Goal: Task Accomplishment & Management: Use online tool/utility

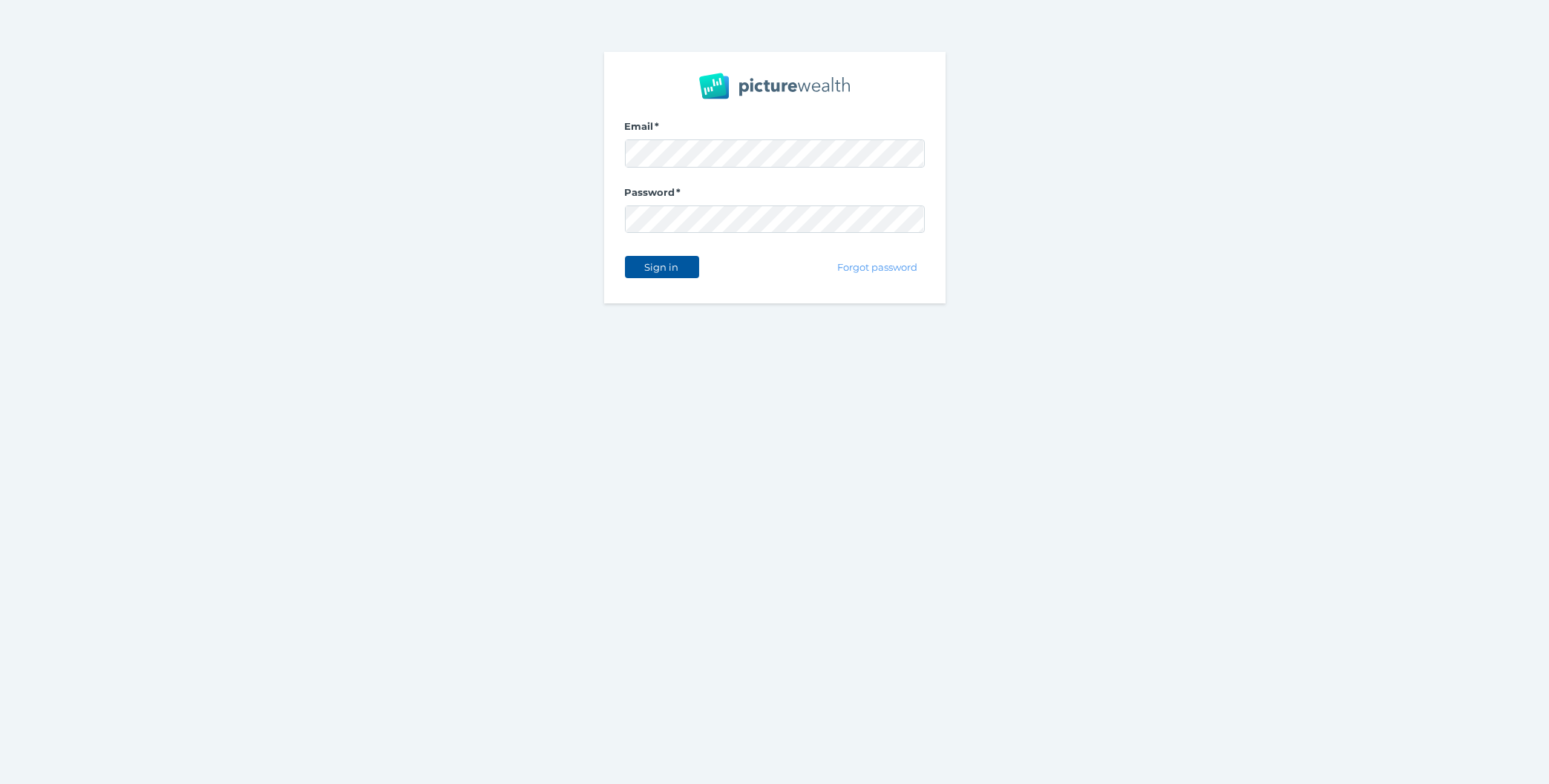
click at [675, 268] on span "Sign in" at bounding box center [662, 268] width 47 height 12
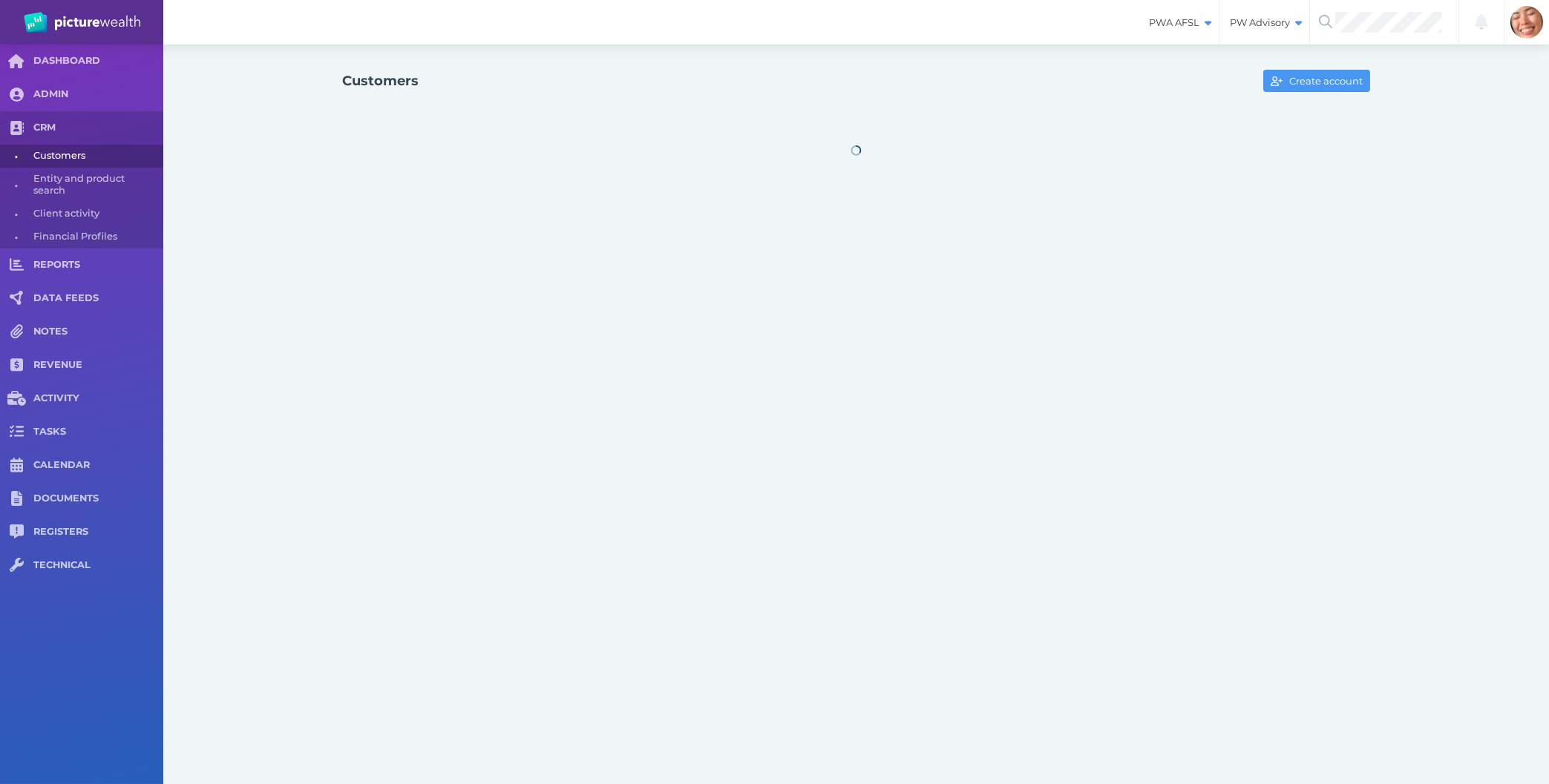
select select "25"
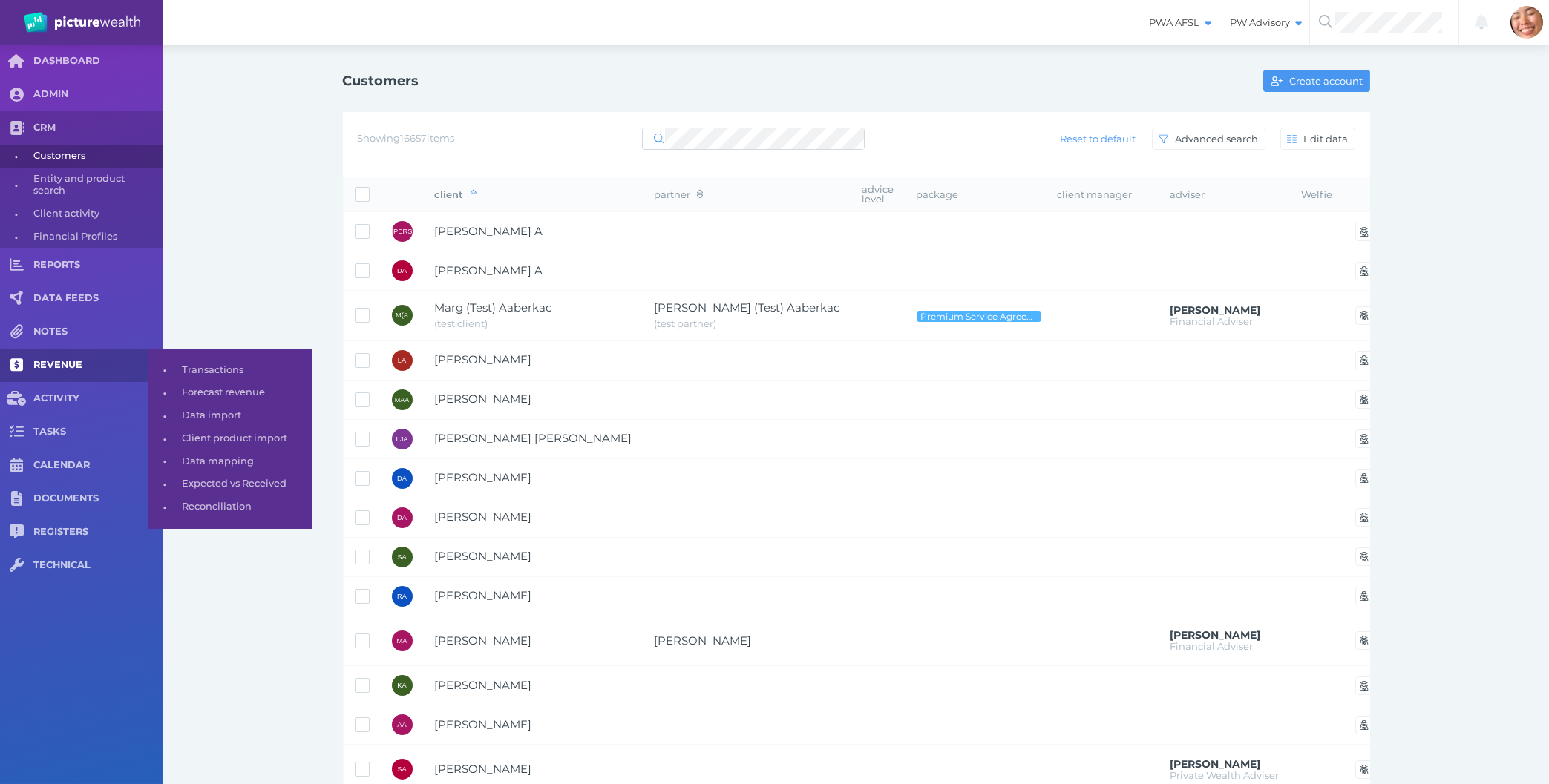
click at [97, 375] on link "REVENUE" at bounding box center [81, 365] width 163 height 33
select select "25"
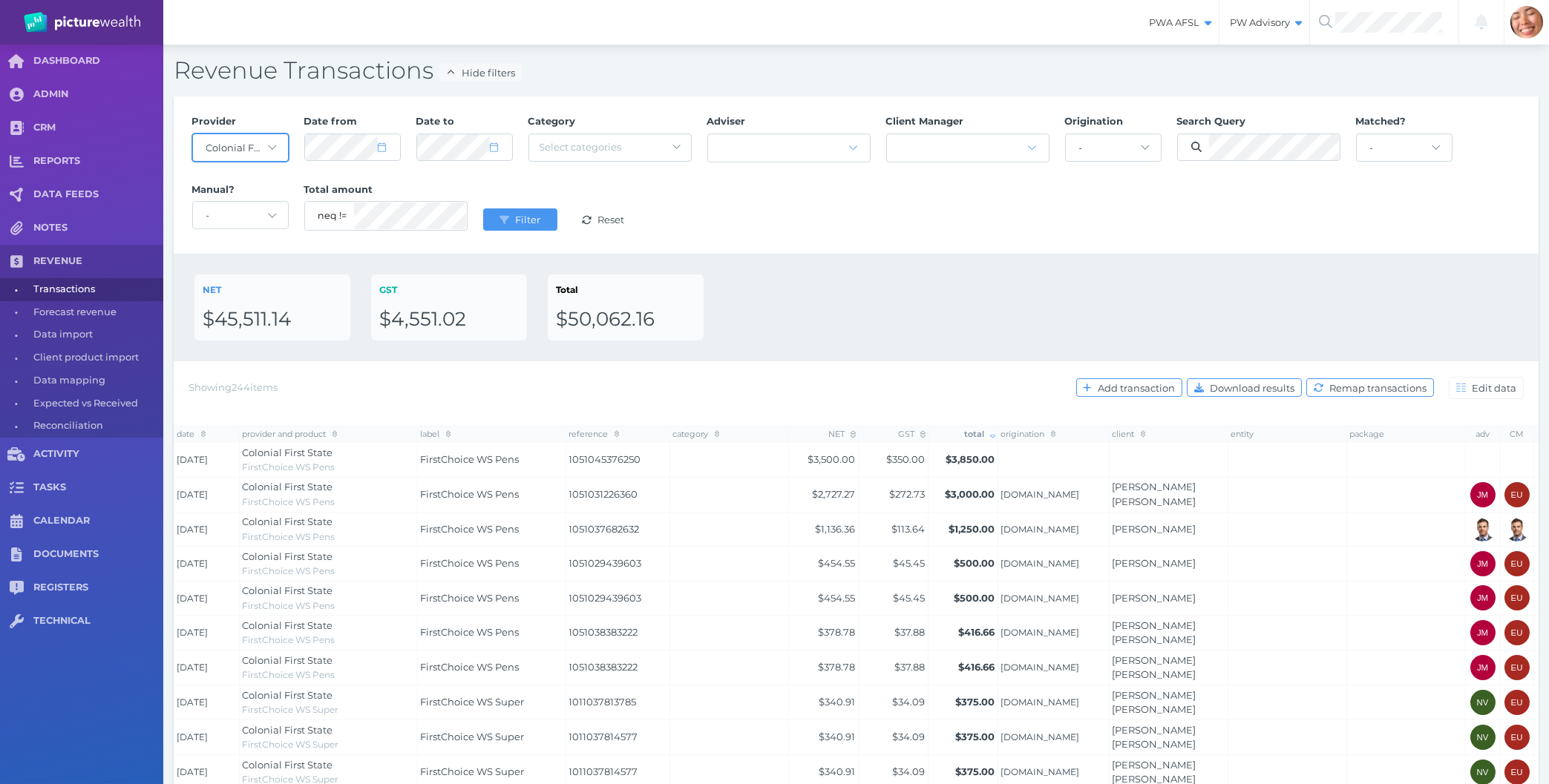
select select "null"
click option "-" at bounding box center [0, 0] width 0 height 0
click at [1044, 283] on div "NET $45,511.14 GST $4,551.02 Total $50,062.16" at bounding box center [856, 308] width 1323 height 66
click at [279, 138] on div "Provider - Acuity Fee Revenue Acuity Trustee Advocate Private Wealth Pty Ltd AI…" at bounding box center [856, 175] width 1344 height 137
drag, startPoint x: 1002, startPoint y: 291, endPoint x: 966, endPoint y: 185, distance: 111.9
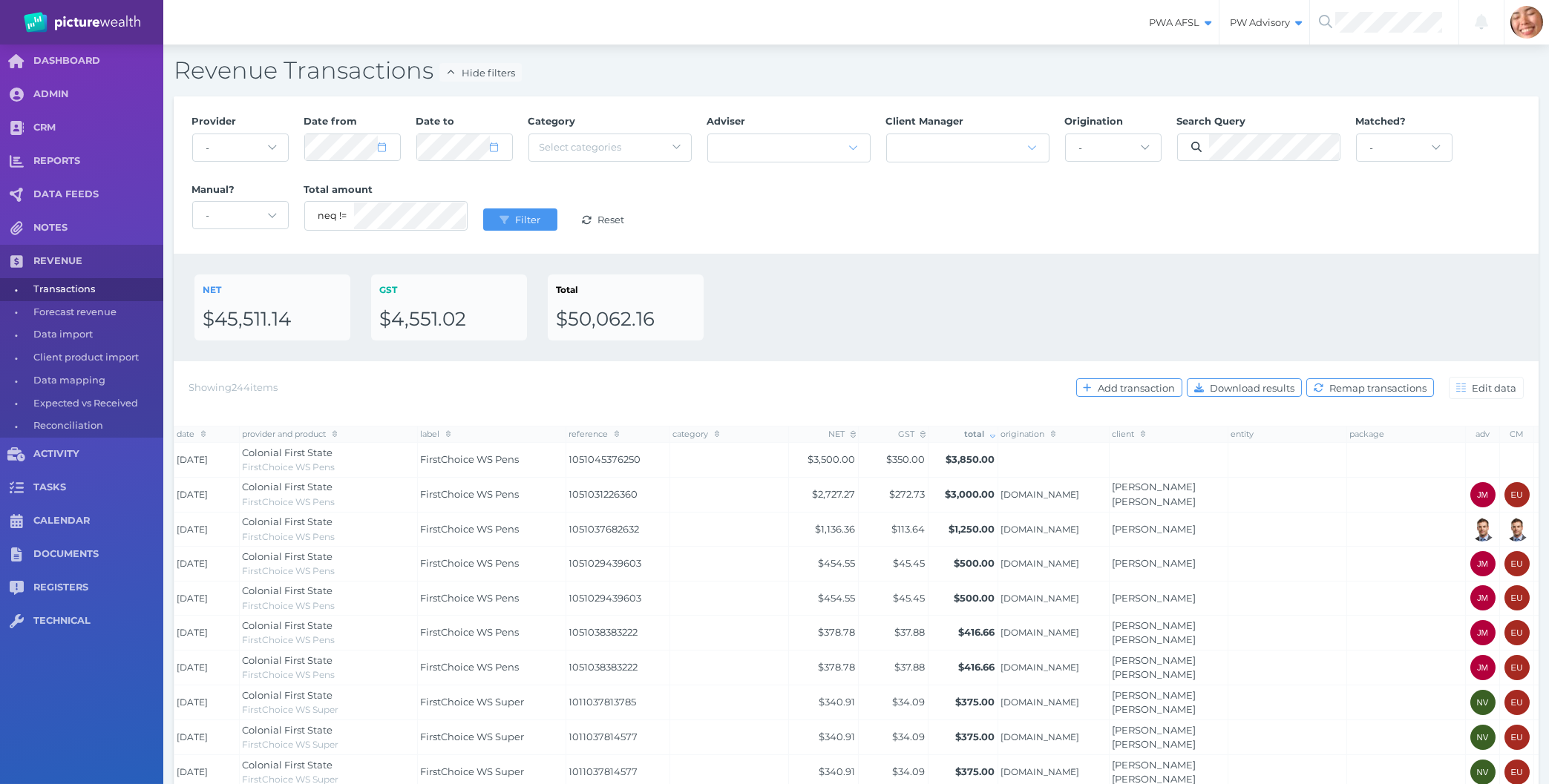
click at [1003, 282] on div "NET $45,511.14 GST $4,551.02 Total $50,062.16" at bounding box center [856, 308] width 1323 height 66
click at [1066, 135] on select "- [PERSON_NAME].staff [DOMAIN_NAME] [DOMAIN_NAME] AmberDawson.staff [DOMAIN_NAM…" at bounding box center [1112, 147] width 95 height 26
click option "PortFinancial.ab" at bounding box center [0, 0] width 0 height 0
click at [1092, 152] on select "- [PERSON_NAME].staff [DOMAIN_NAME] [DOMAIN_NAME] AmberDawson.staff [DOMAIN_NAM…" at bounding box center [1112, 147] width 95 height 26
drag, startPoint x: 980, startPoint y: 189, endPoint x: 741, endPoint y: 204, distance: 239.5
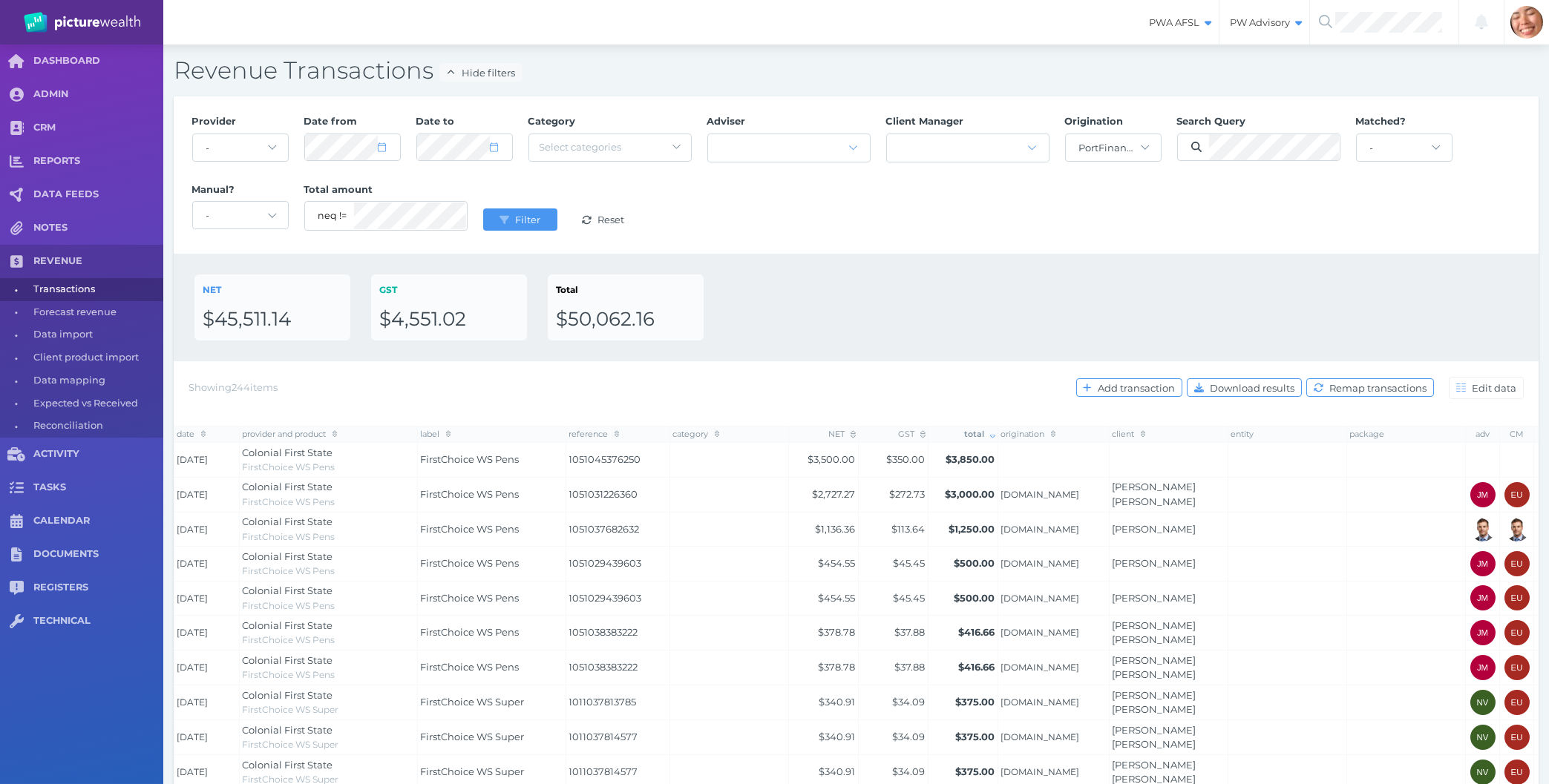
click at [979, 191] on div "Provider - Acuity Fee Revenue Acuity Trustee Advocate Private Wealth Pty Ltd AI…" at bounding box center [856, 175] width 1344 height 137
click at [528, 221] on span "Filter" at bounding box center [529, 220] width 35 height 12
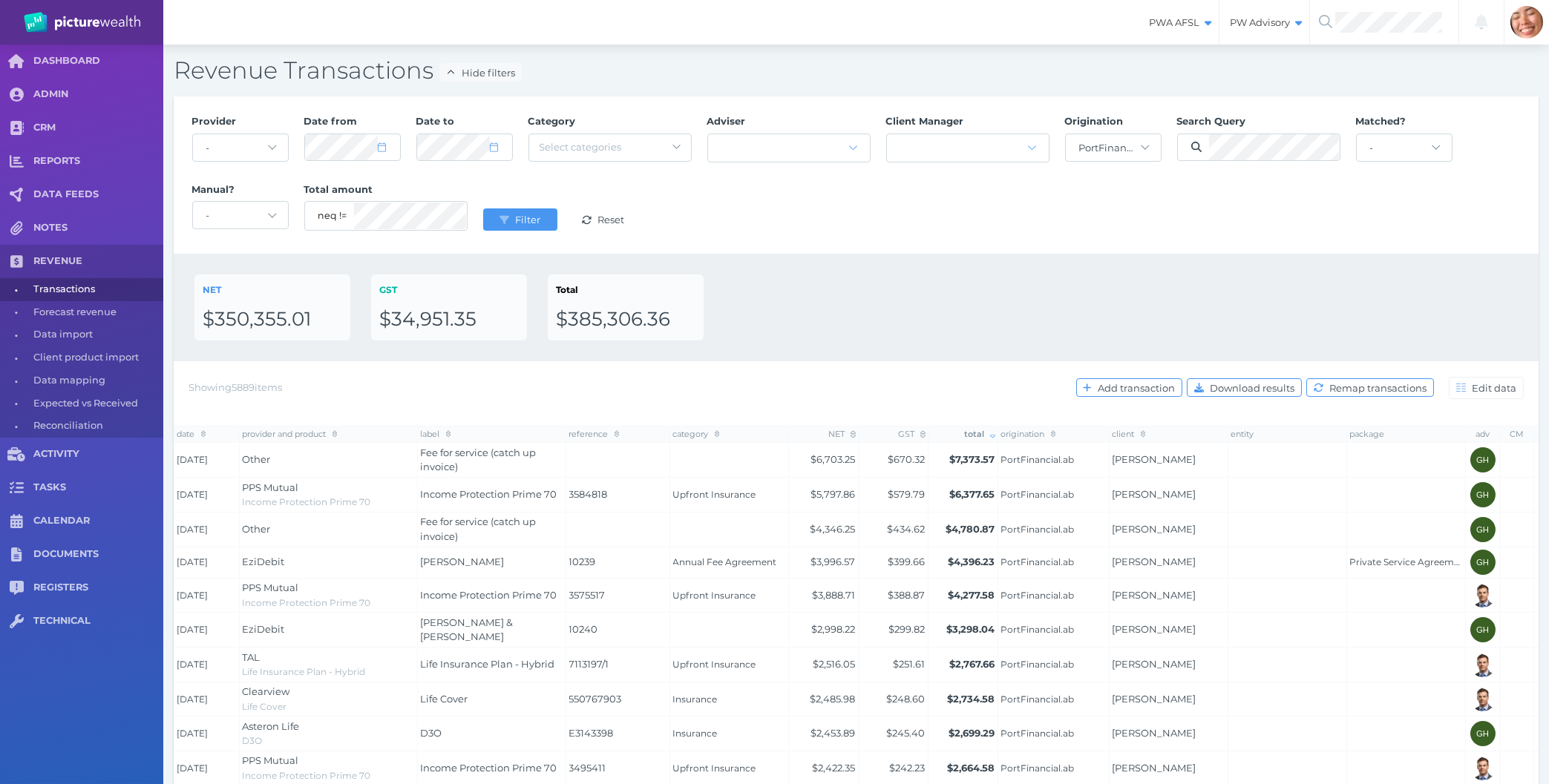
click at [1167, 277] on div "NET $350,355.01 GST $34,951.35 Total $385,306.36" at bounding box center [856, 308] width 1323 height 66
click at [1233, 390] on span "Download results" at bounding box center [1254, 388] width 95 height 12
drag, startPoint x: 914, startPoint y: 317, endPoint x: 172, endPoint y: 62, distance: 784.6
click at [172, 62] on div "Revenue Transactions Hide filters Provider - Acuity Fee Revenue Acuity Trustee …" at bounding box center [856, 707] width 1386 height 1325
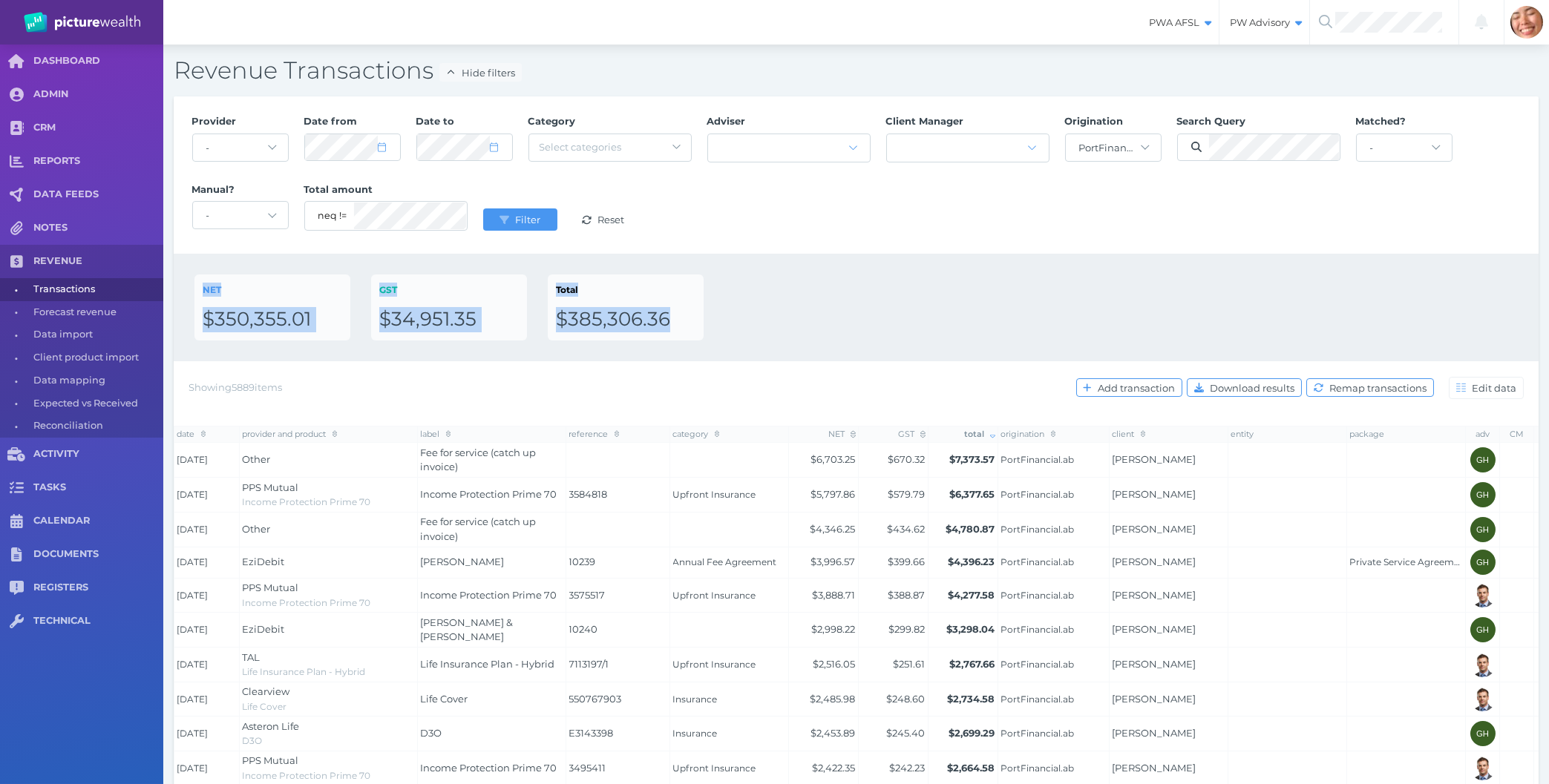
drag, startPoint x: 172, startPoint y: 65, endPoint x: 889, endPoint y: 333, distance: 765.4
click at [889, 333] on div "Revenue Transactions Hide filters Provider - Acuity Fee Revenue Acuity Trustee …" at bounding box center [856, 707] width 1386 height 1325
click at [889, 333] on div "NET $350,355.01 GST $34,951.35 Total $385,306.36" at bounding box center [856, 308] width 1323 height 66
click at [1066, 135] on select "- [PERSON_NAME].staff [DOMAIN_NAME] [DOMAIN_NAME] AmberDawson.staff [DOMAIN_NAM…" at bounding box center [1112, 147] width 95 height 26
select select "null"
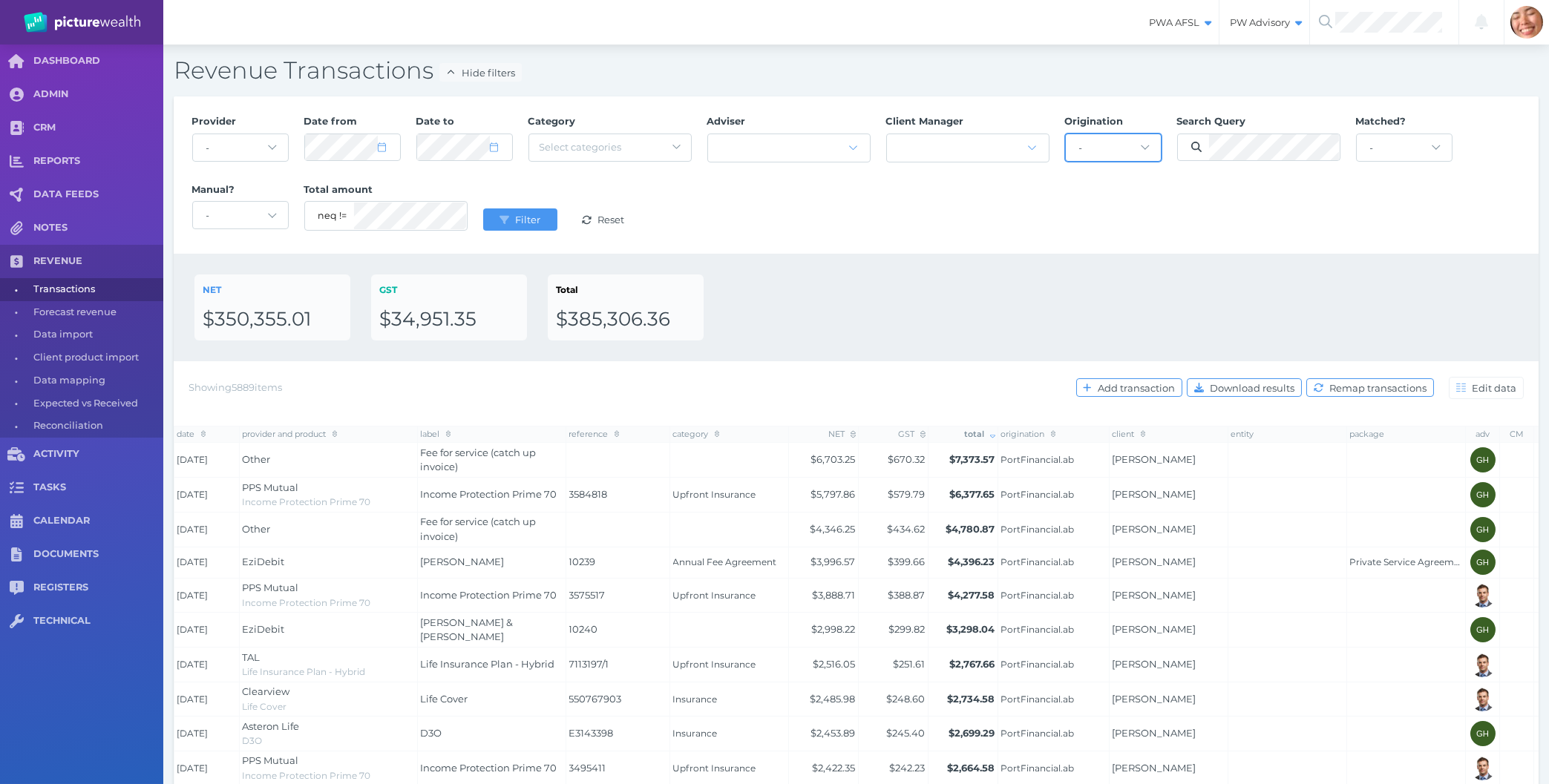
click option "-" at bounding box center [0, 0] width 0 height 0
click at [1010, 216] on div "Provider - Acuity Fee Revenue Acuity Trustee Advocate Private Wealth Pty Ltd AI…" at bounding box center [856, 175] width 1344 height 137
click at [524, 229] on button "Filter" at bounding box center [521, 220] width 74 height 22
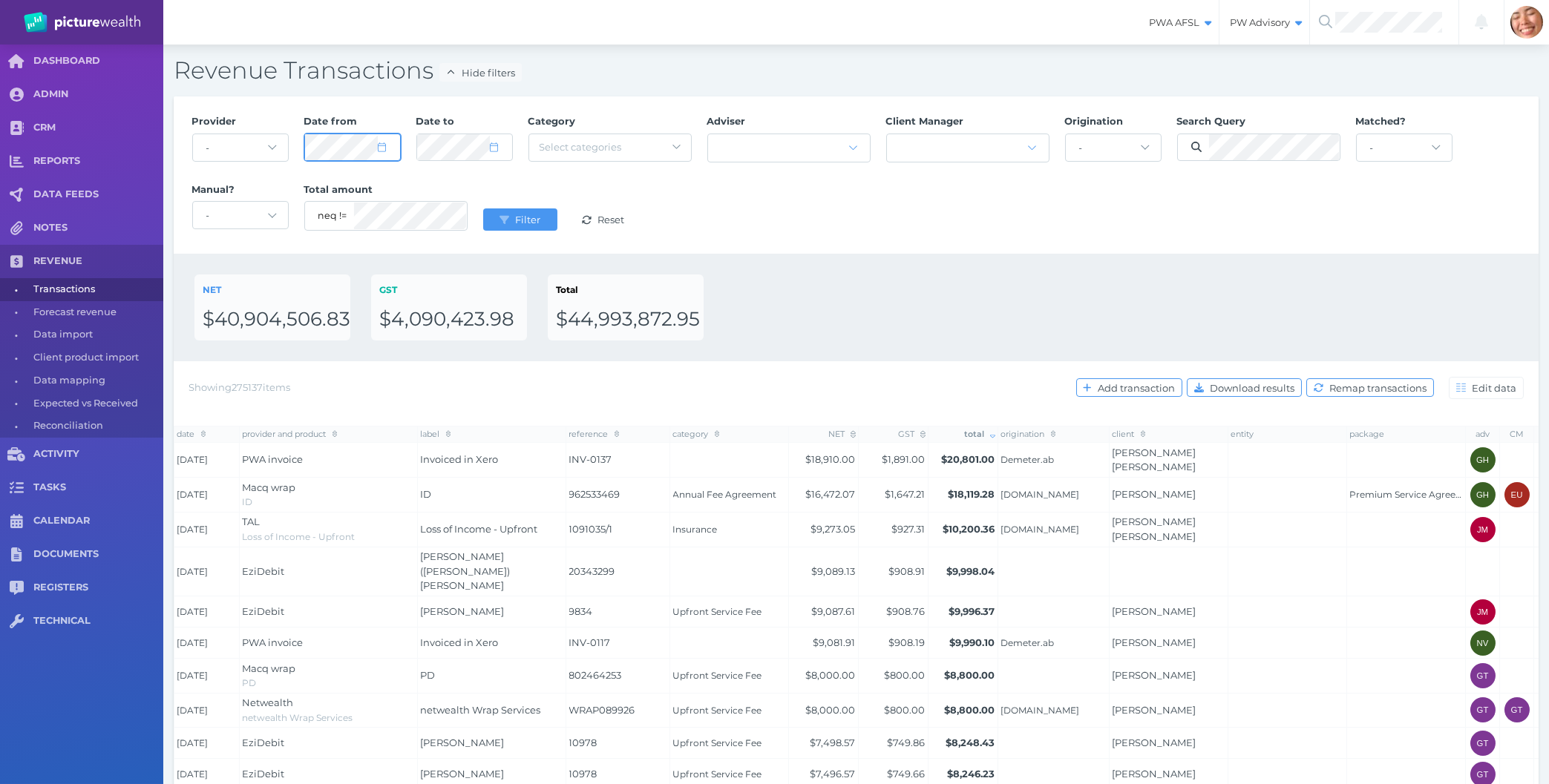
select select "8"
select select "2025"
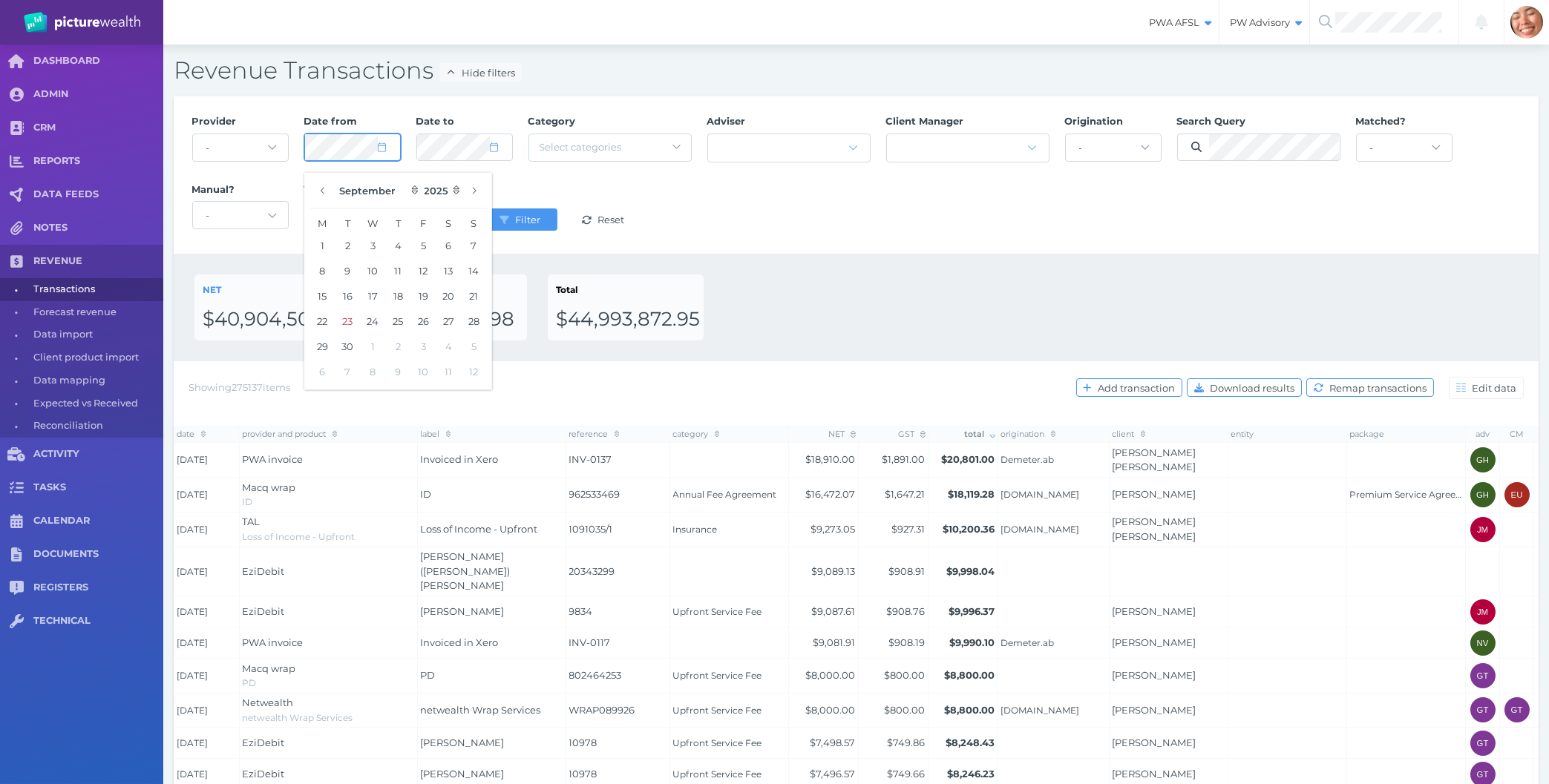
click at [483, 209] on button "Filter" at bounding box center [521, 220] width 74 height 22
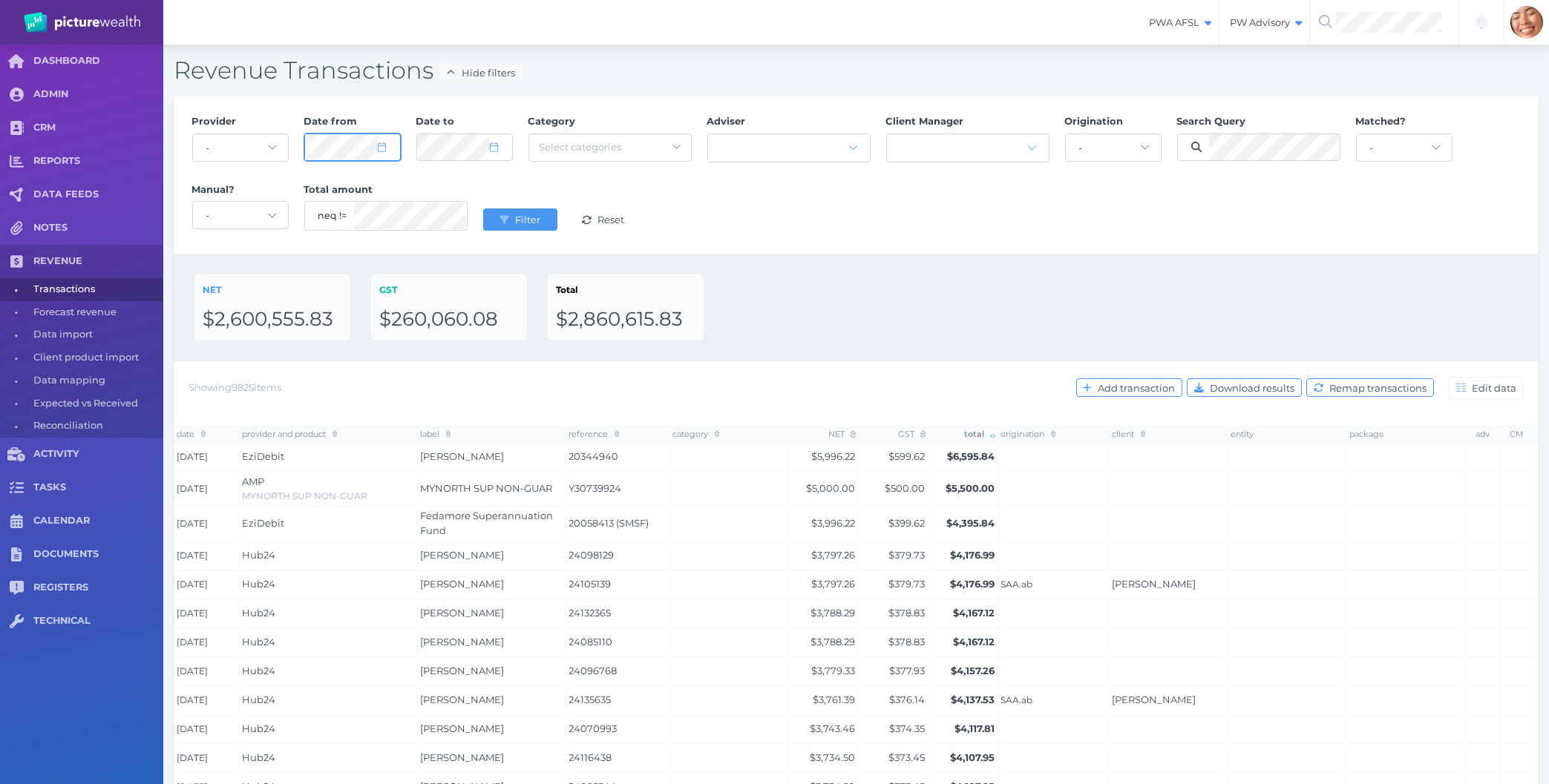
select select "8"
select select "2025"
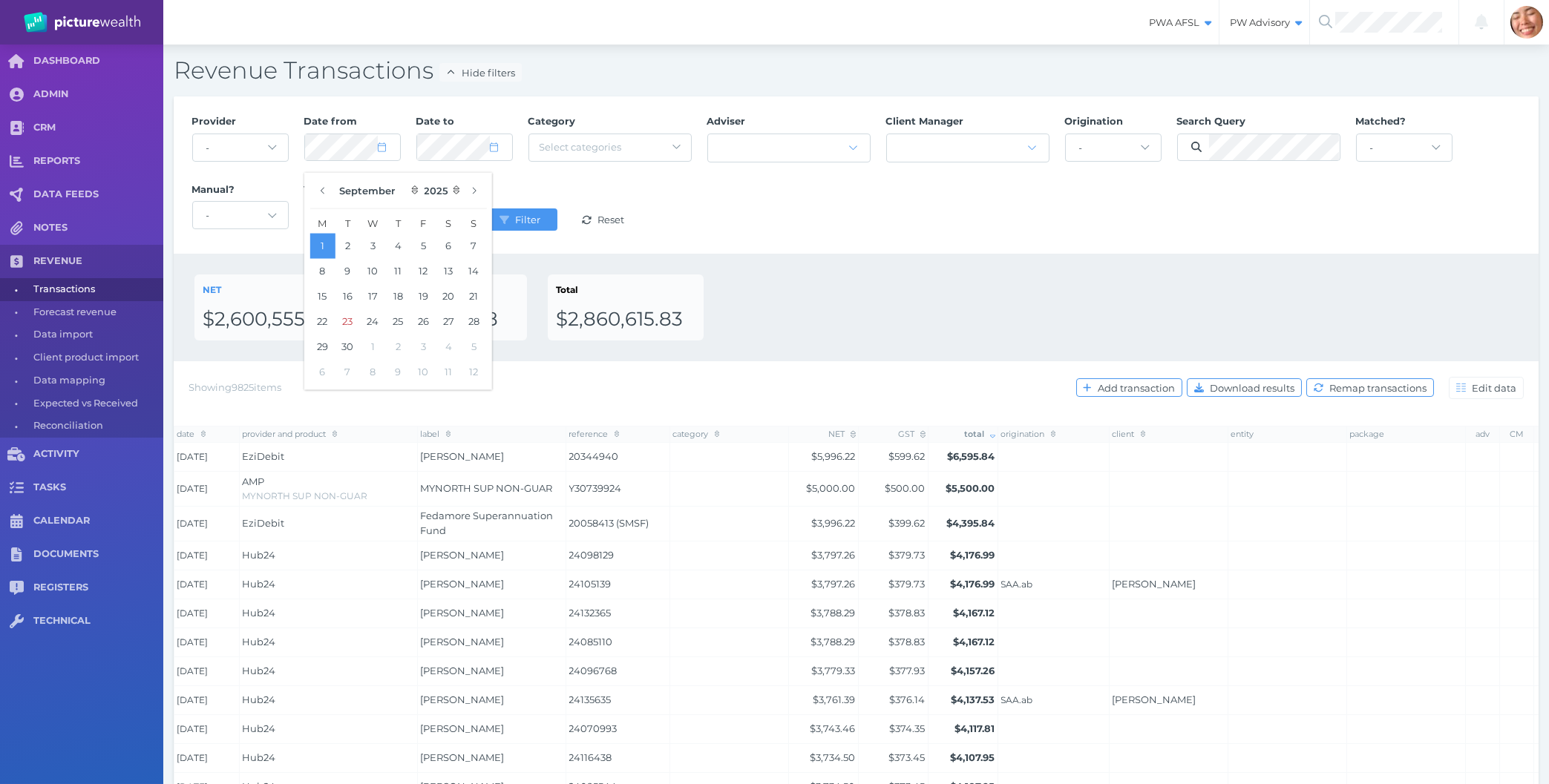
click at [909, 310] on div "NET $2,600,555.83 GST $260,060.08 Total $2,860,615.83" at bounding box center [856, 308] width 1323 height 66
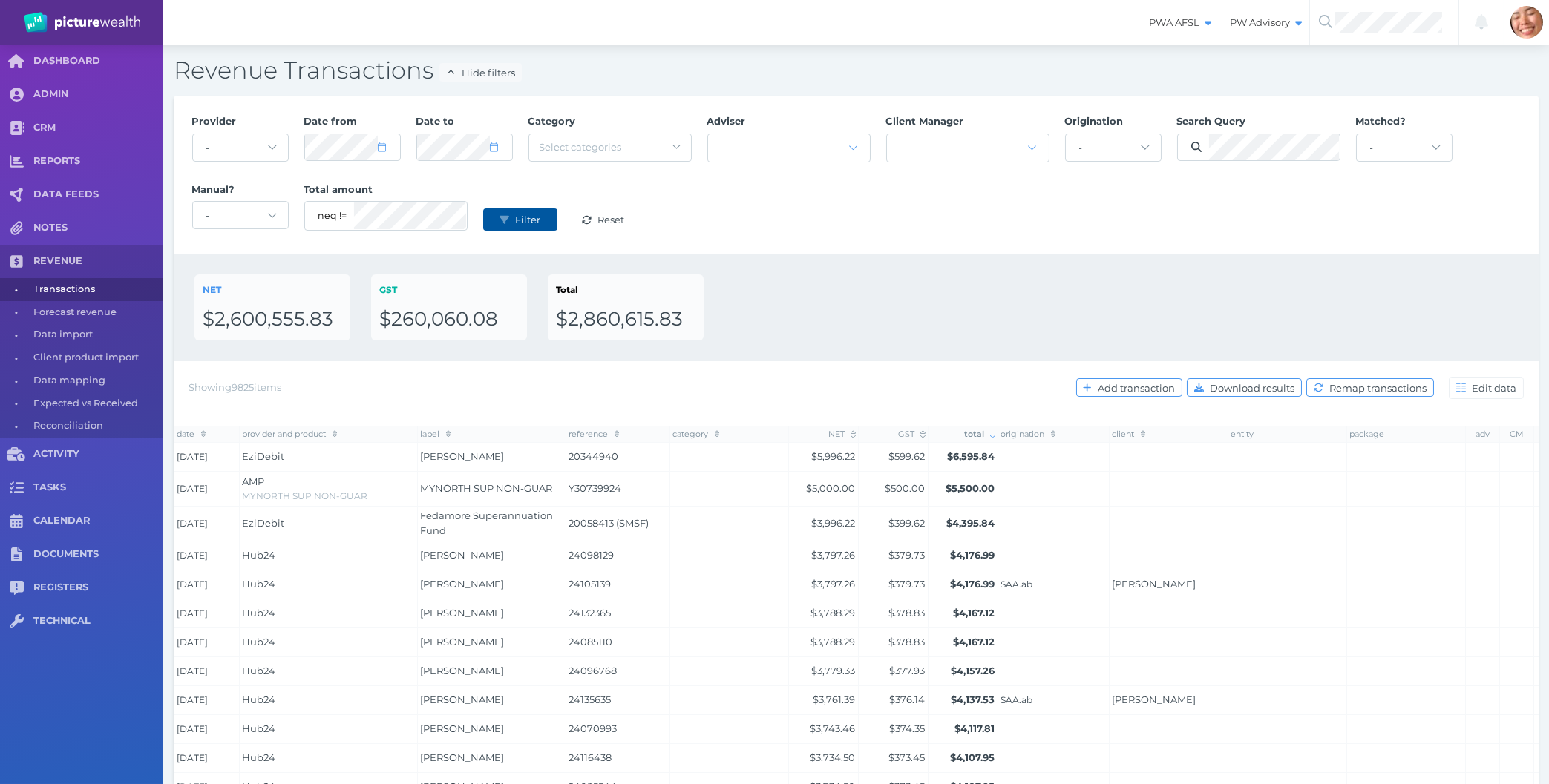
click at [498, 218] on span "submit" at bounding box center [503, 220] width 20 height 12
click at [907, 299] on div "NET $2,600,555.83 GST $260,060.08 Total $2,860,615.83" at bounding box center [856, 308] width 1323 height 66
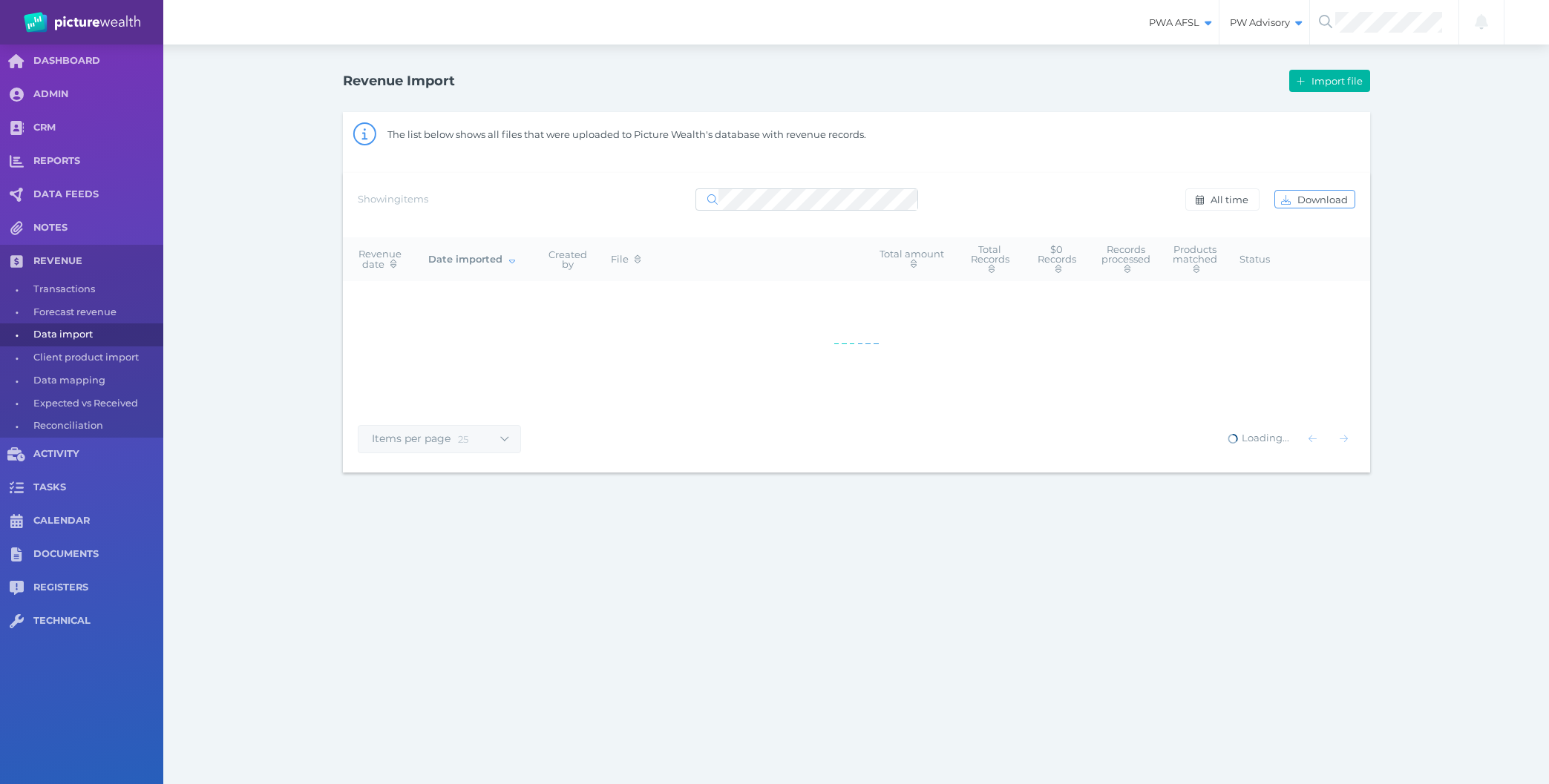
select select "25"
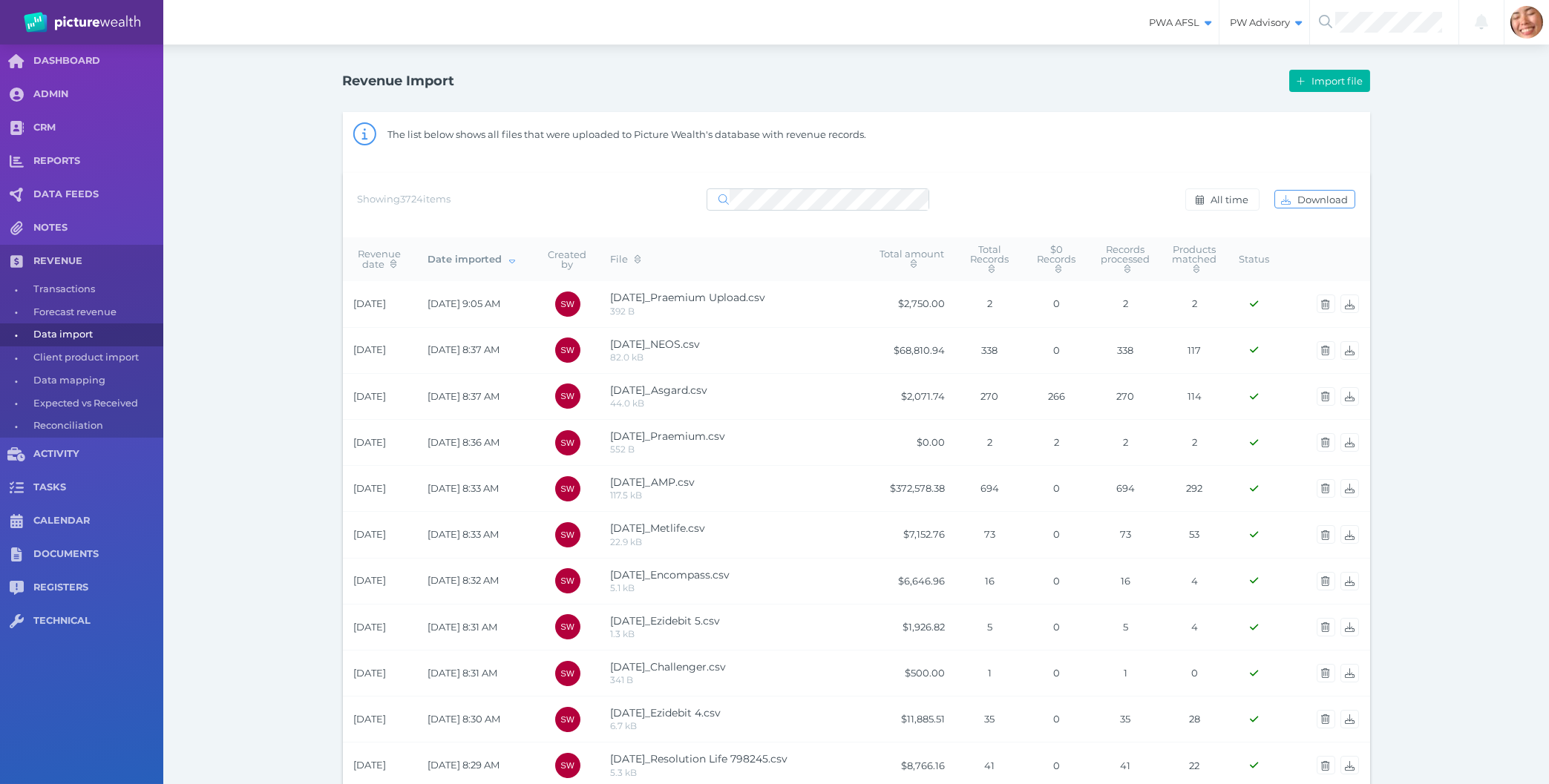
click at [50, 334] on span "Data import" at bounding box center [96, 335] width 125 height 23
click at [1325, 447] on icon "button" at bounding box center [1325, 442] width 8 height 10
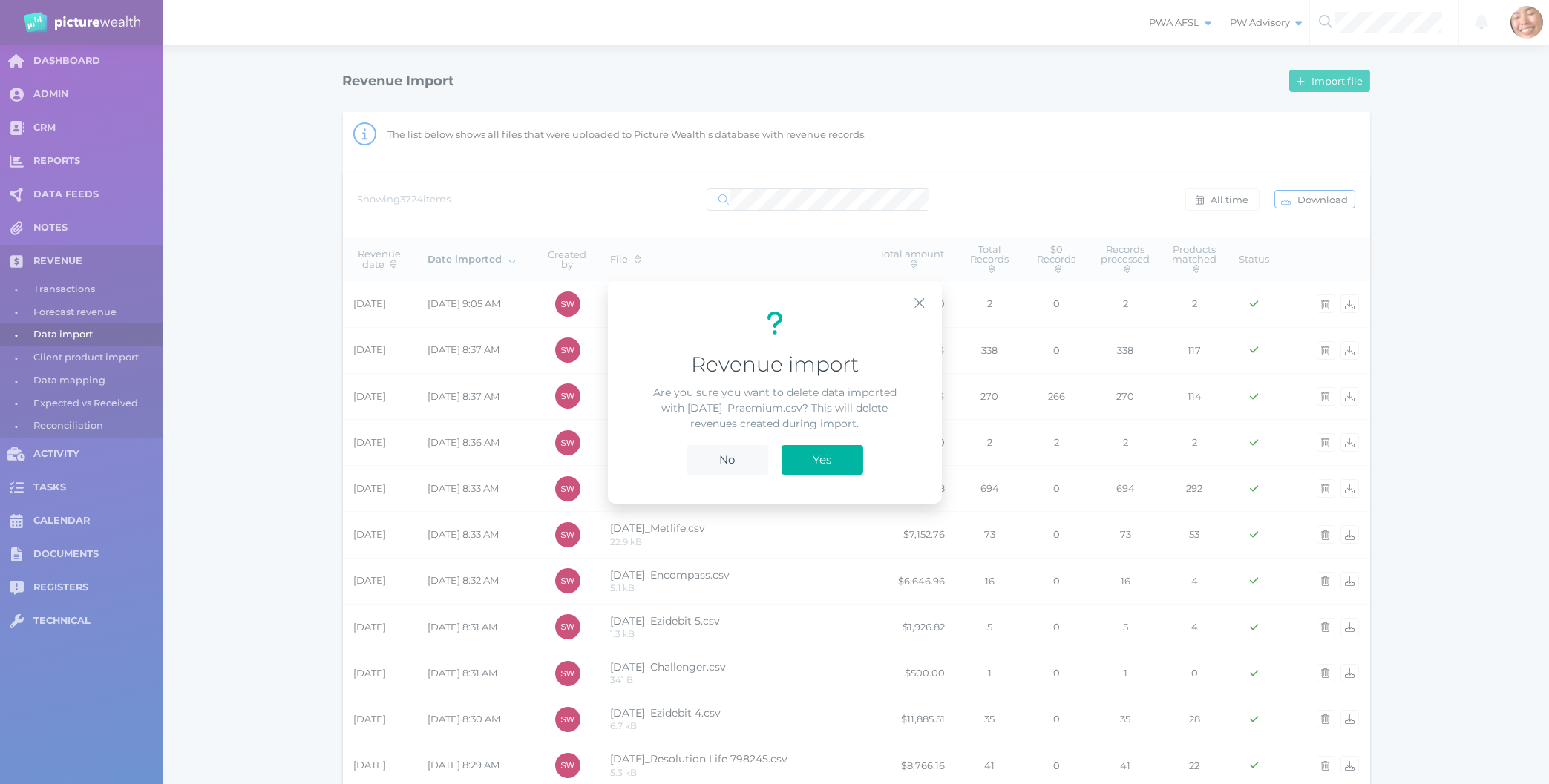
click at [828, 439] on div "No Yes" at bounding box center [774, 459] width 308 height 50
click at [824, 448] on button "Yes" at bounding box center [822, 459] width 82 height 29
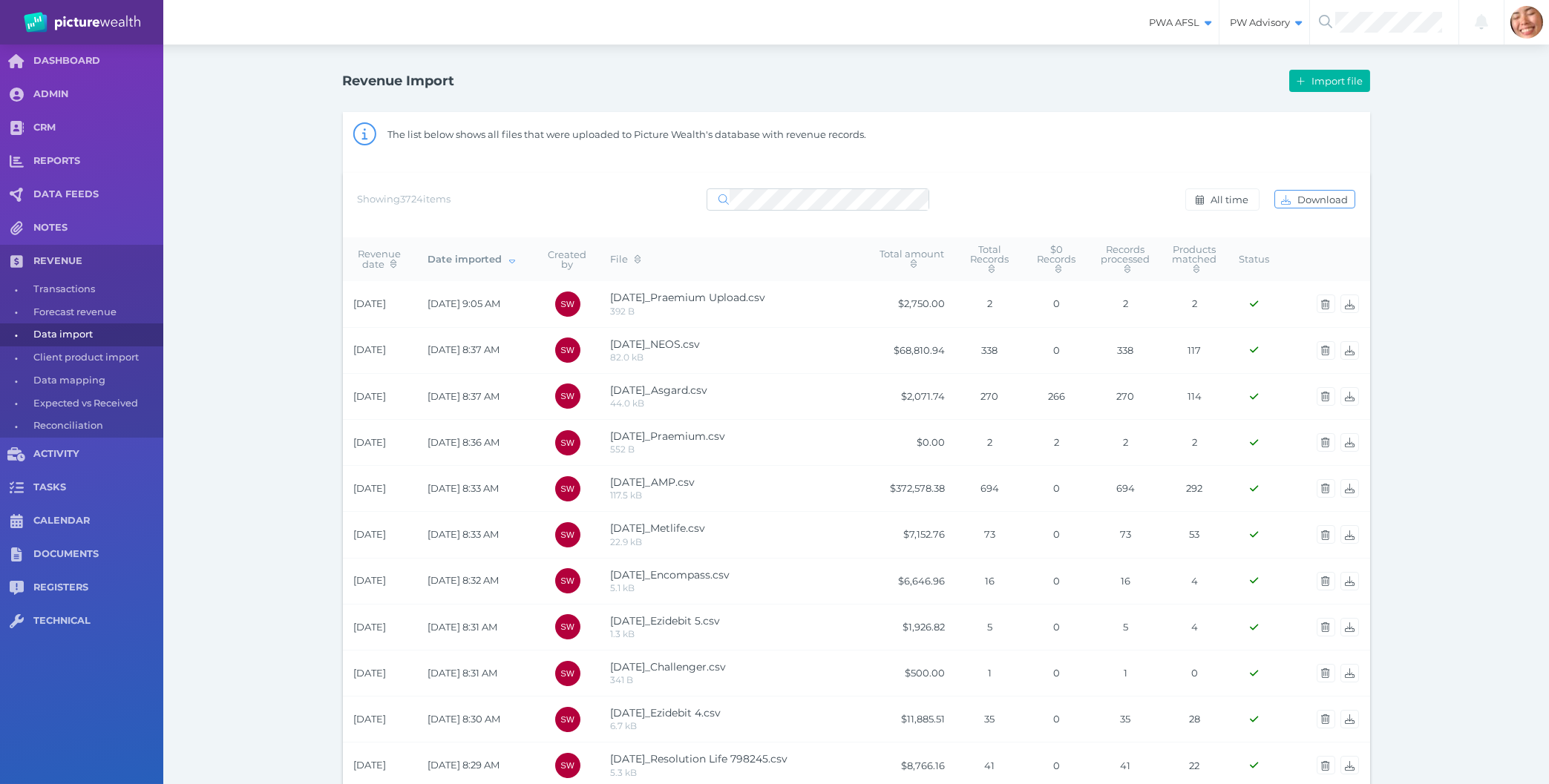
click at [302, 434] on div "Revenue Import Import file The list below shows all files that were uploaded to…" at bounding box center [856, 781] width 1386 height 1473
click at [60, 260] on span "REVENUE" at bounding box center [98, 261] width 130 height 13
select select "25"
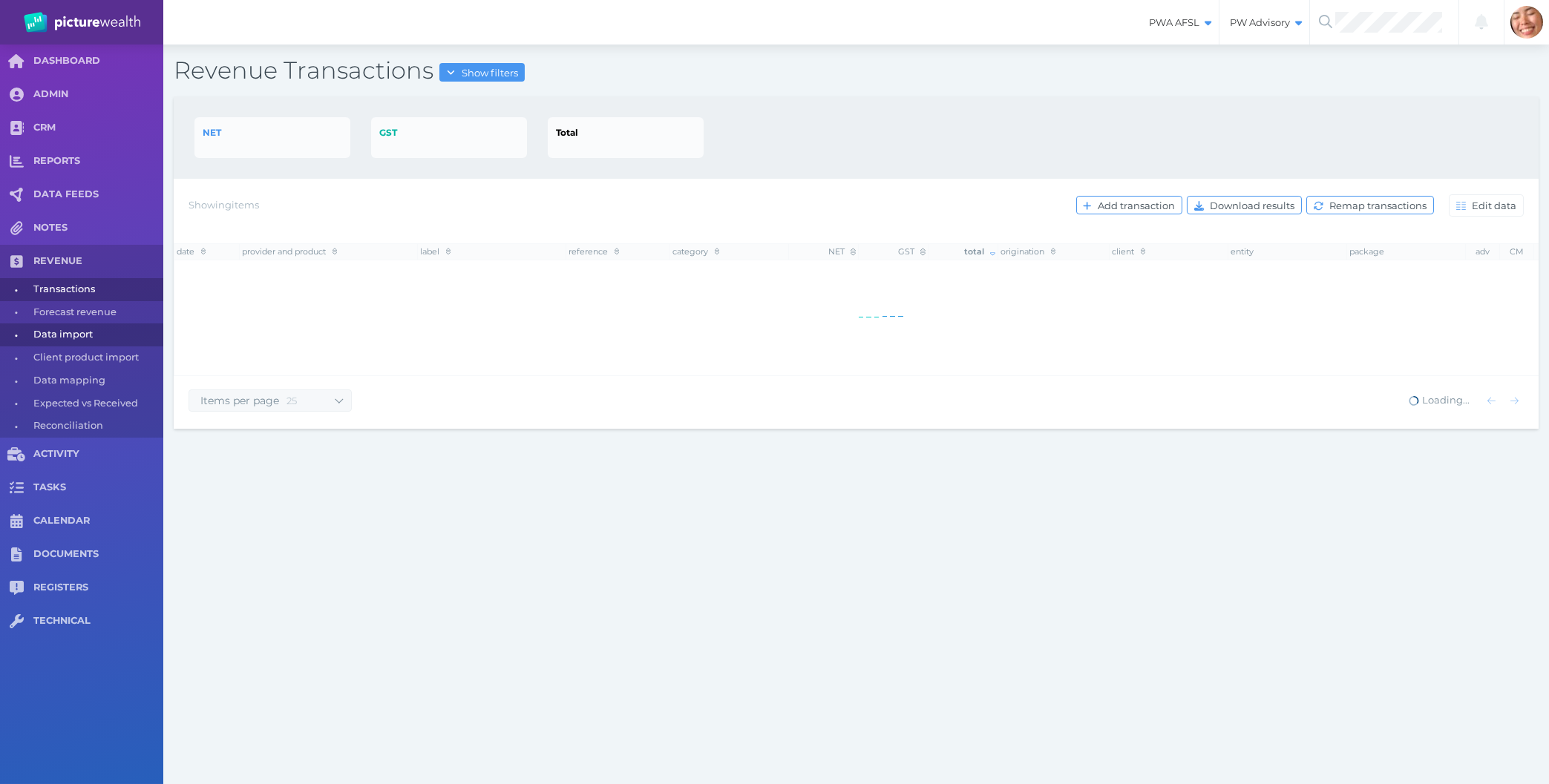
click at [44, 332] on span "Data import" at bounding box center [96, 335] width 125 height 23
select select "25"
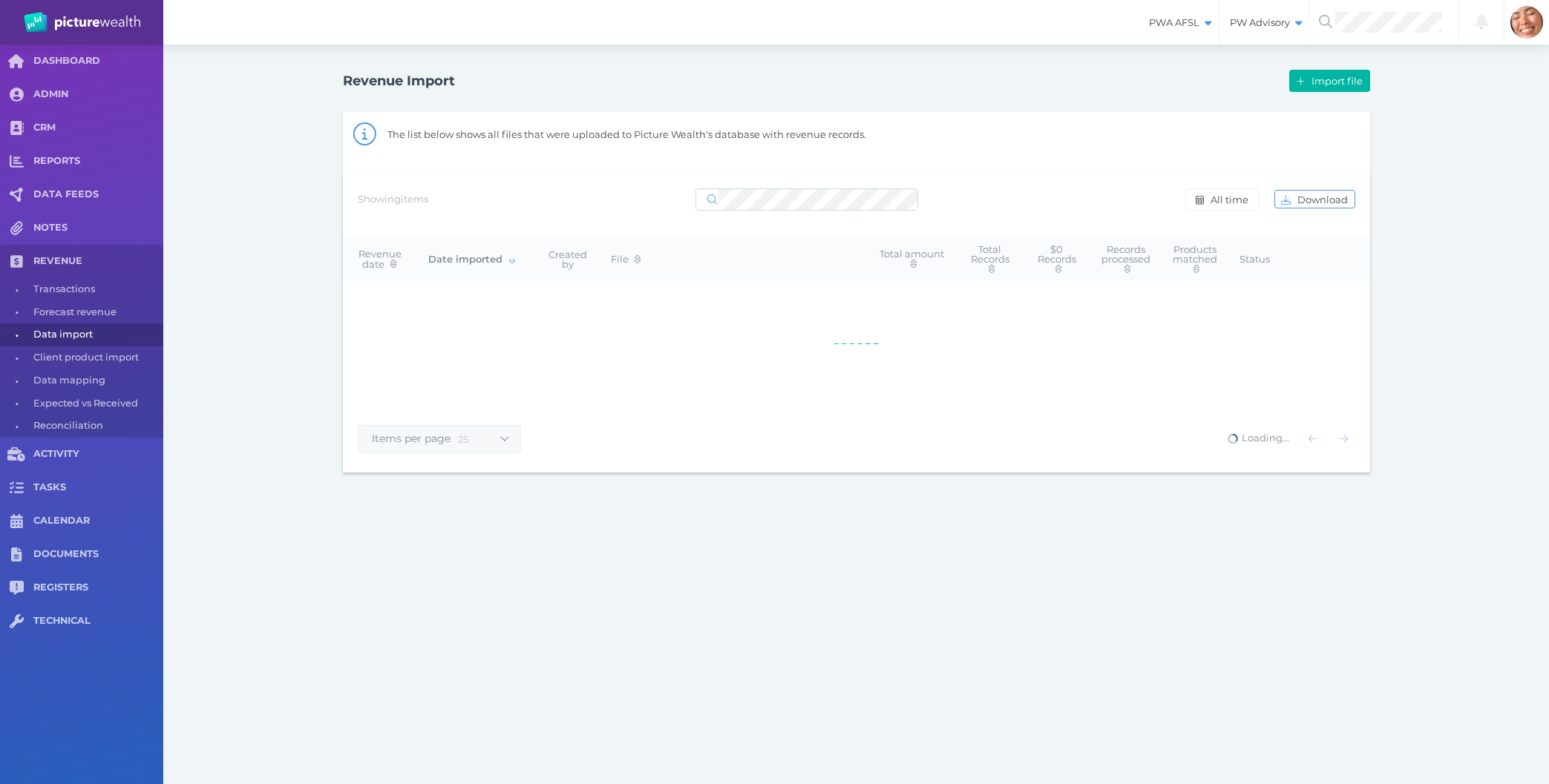
select select "25"
